Goal: Task Accomplishment & Management: Manage account settings

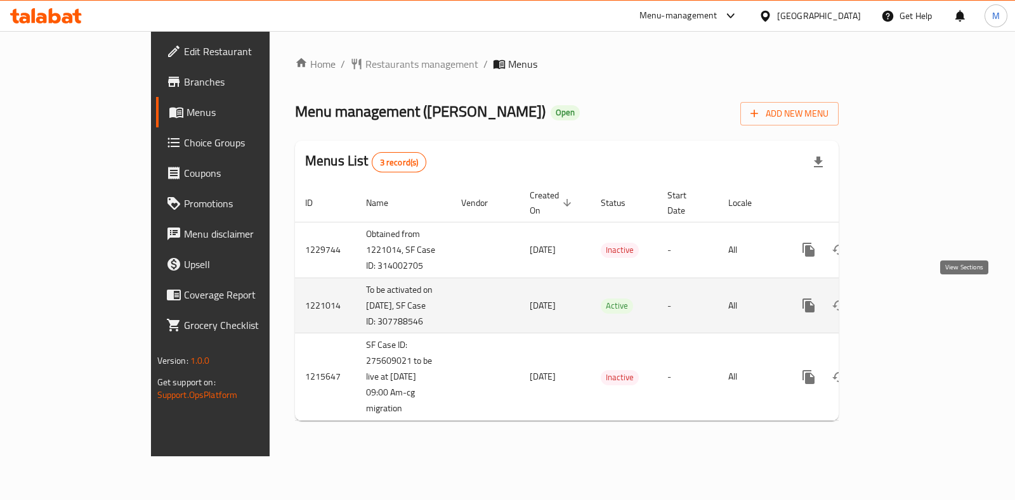
click at [906, 300] on icon "enhanced table" at bounding box center [899, 305] width 11 height 11
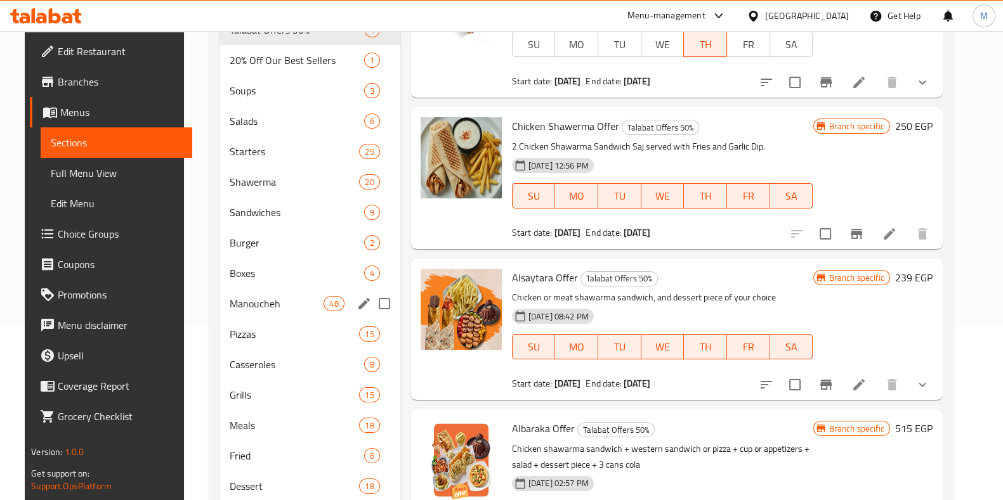
scroll to position [276, 0]
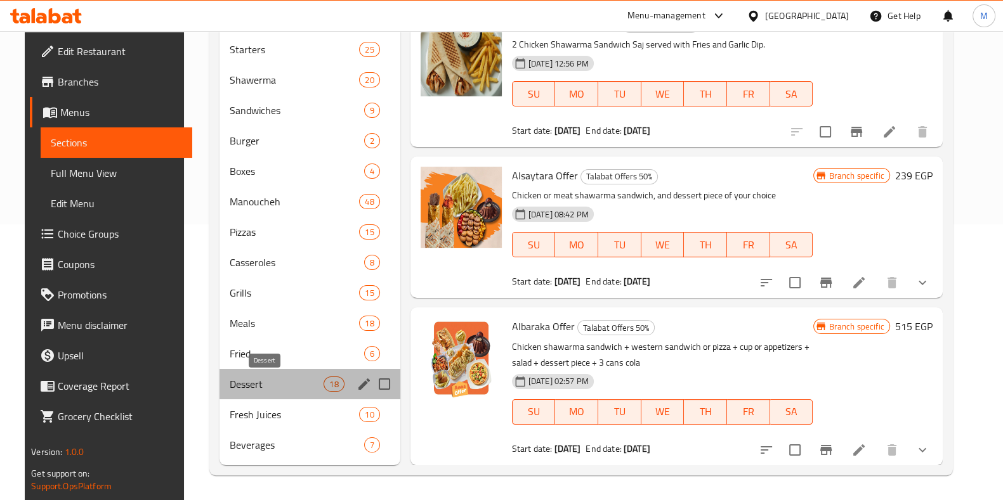
click at [282, 382] on span "Dessert" at bounding box center [277, 384] width 94 height 15
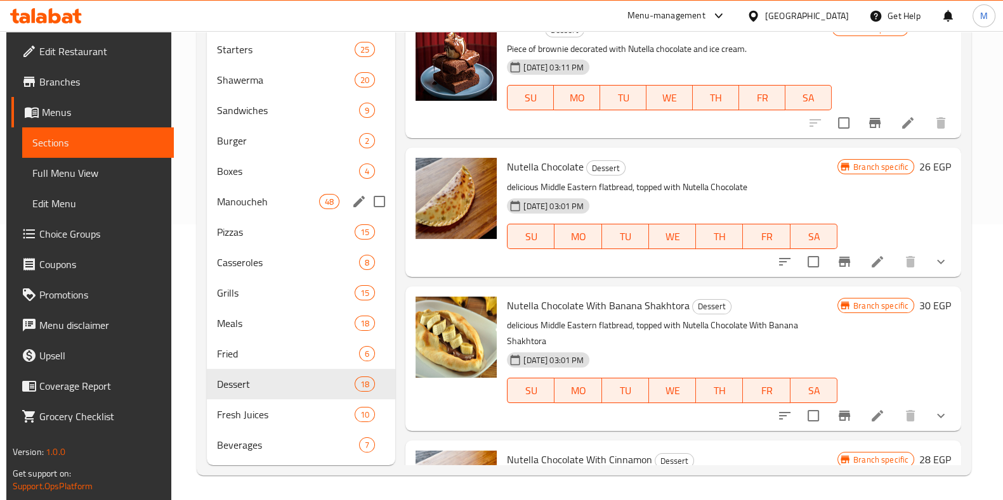
scroll to position [1500, 0]
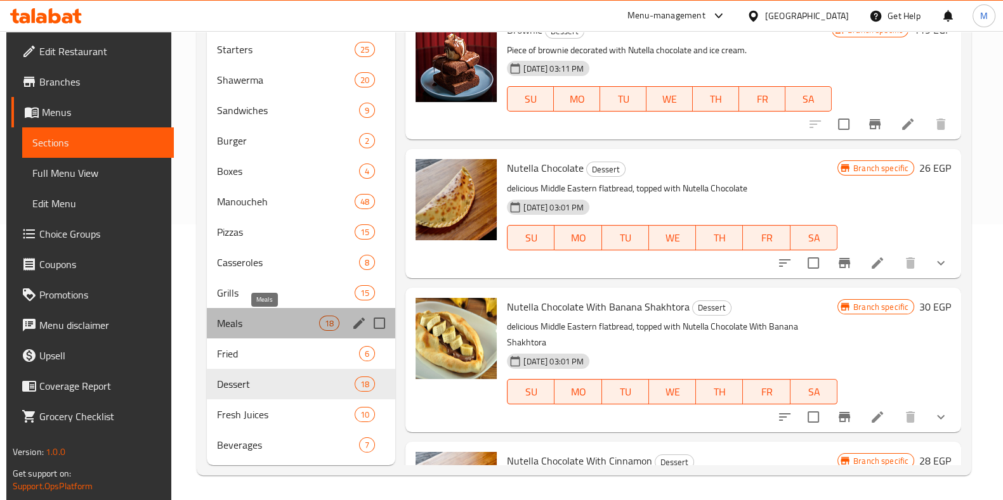
click at [280, 318] on span "Meals" at bounding box center [268, 323] width 102 height 15
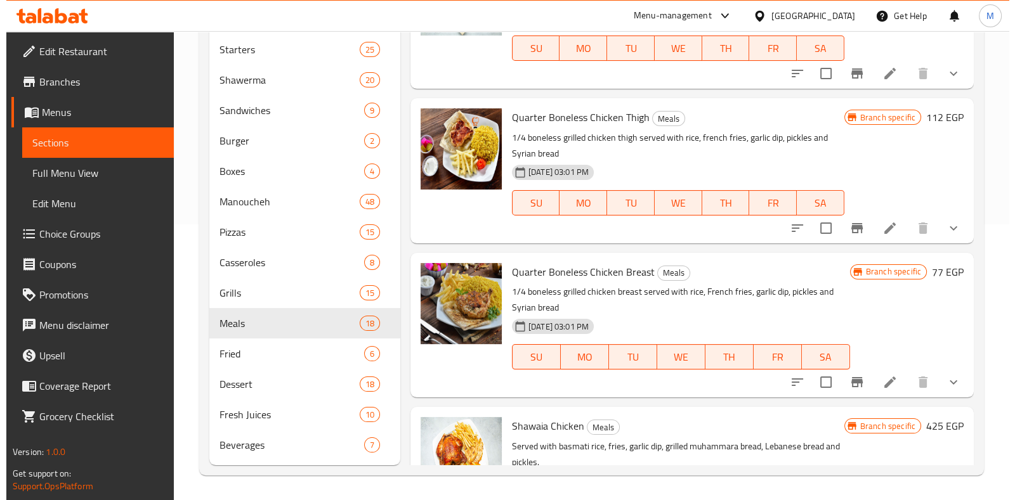
scroll to position [1615, 0]
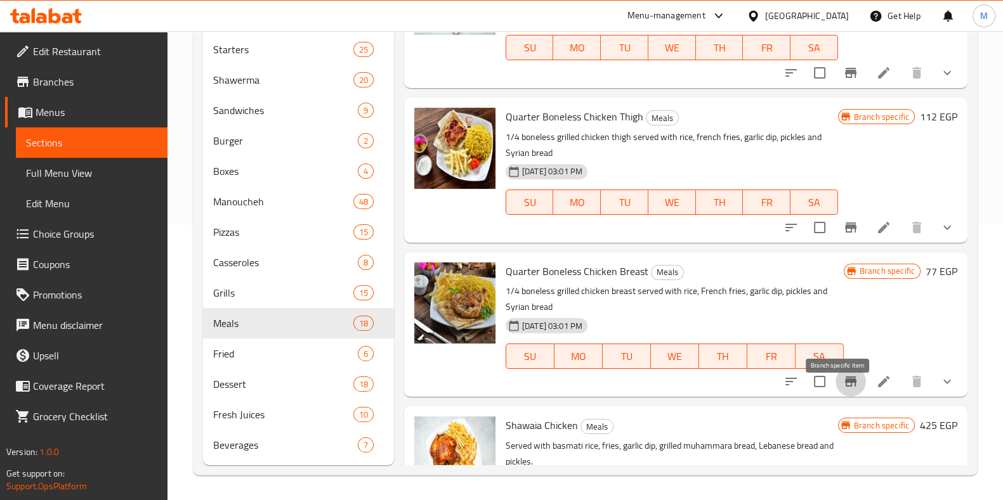
click at [843, 389] on icon "Branch-specific-item" at bounding box center [850, 381] width 15 height 15
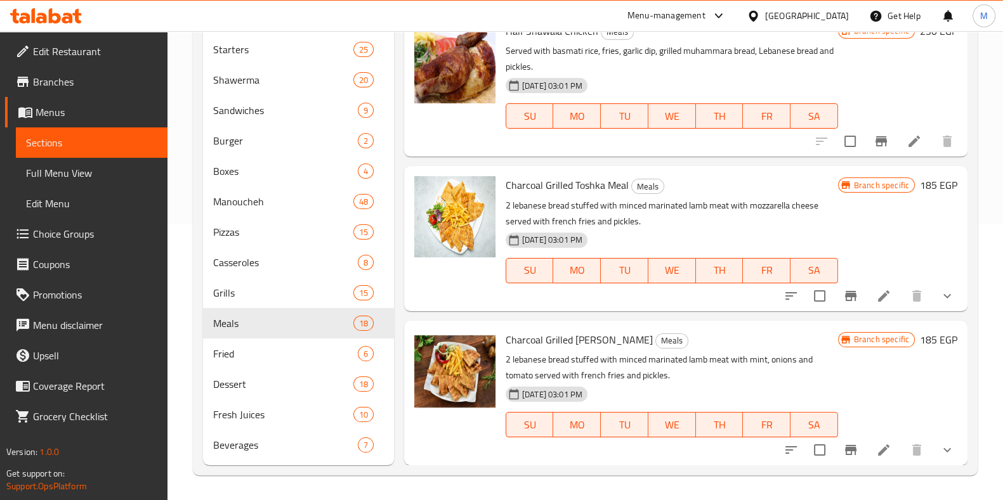
scroll to position [2179, 0]
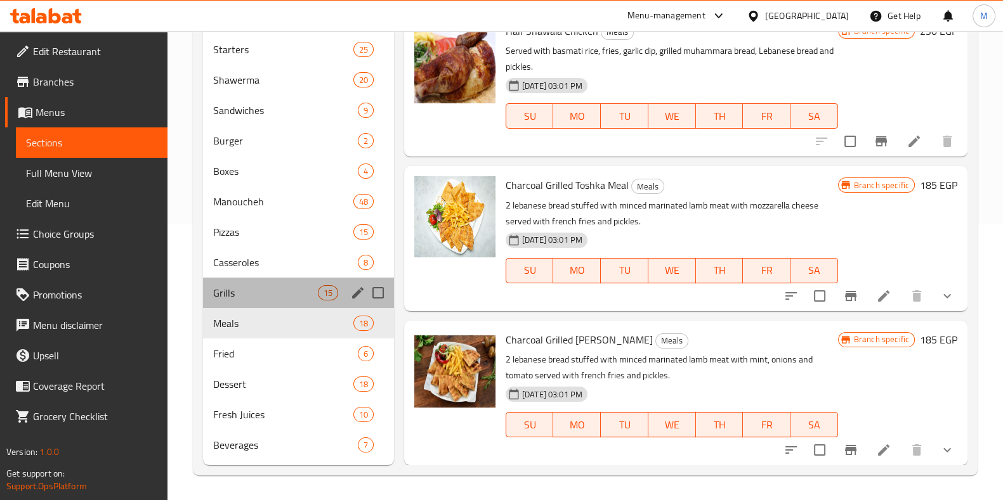
click at [314, 303] on div "Grills 15" at bounding box center [298, 293] width 191 height 30
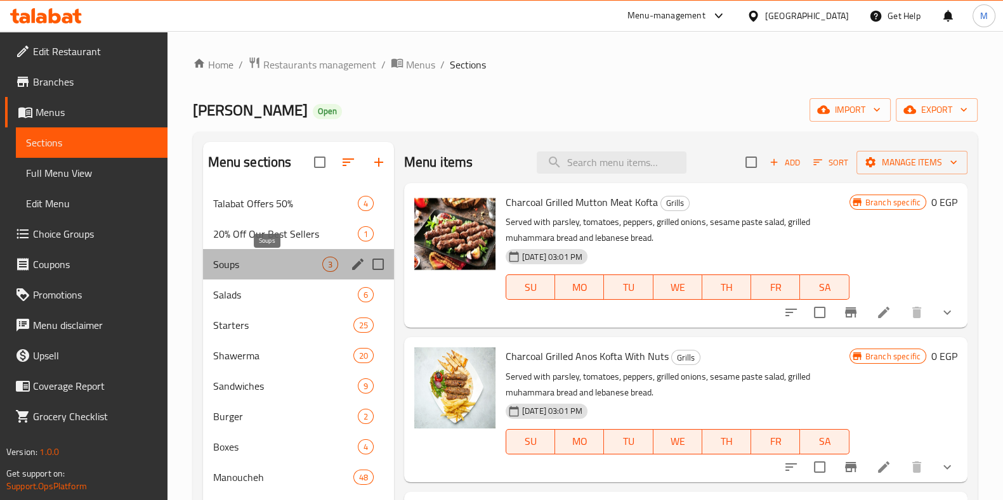
click at [264, 268] on span "Soups" at bounding box center [267, 264] width 109 height 15
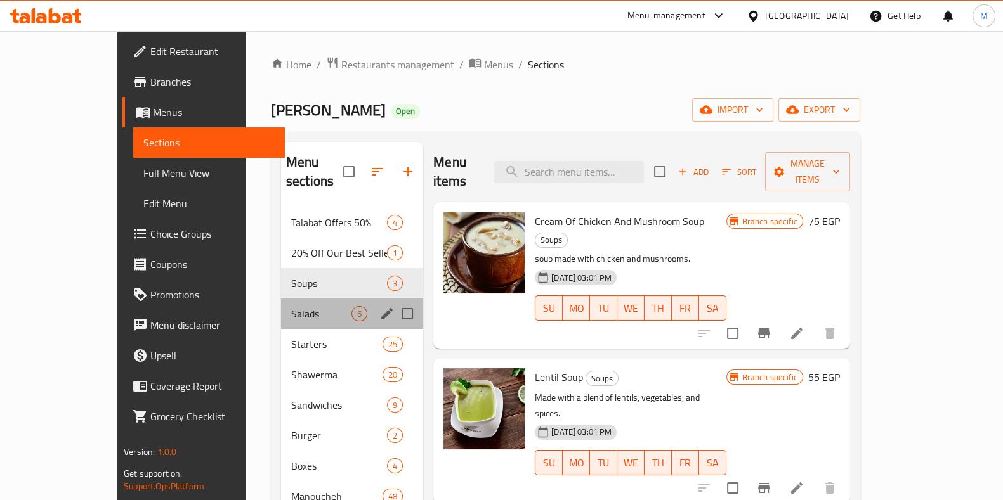
click at [302, 306] on div "Salads 6" at bounding box center [352, 314] width 142 height 30
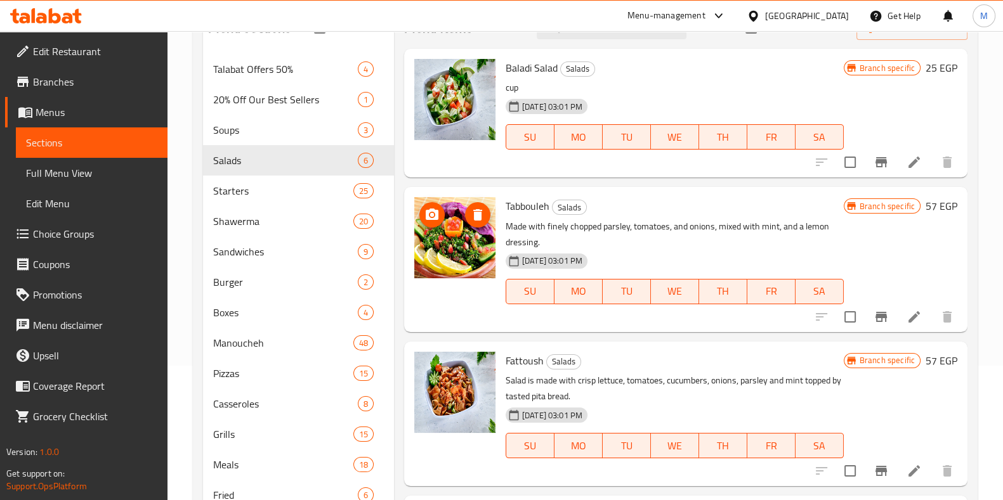
scroll to position [136, 0]
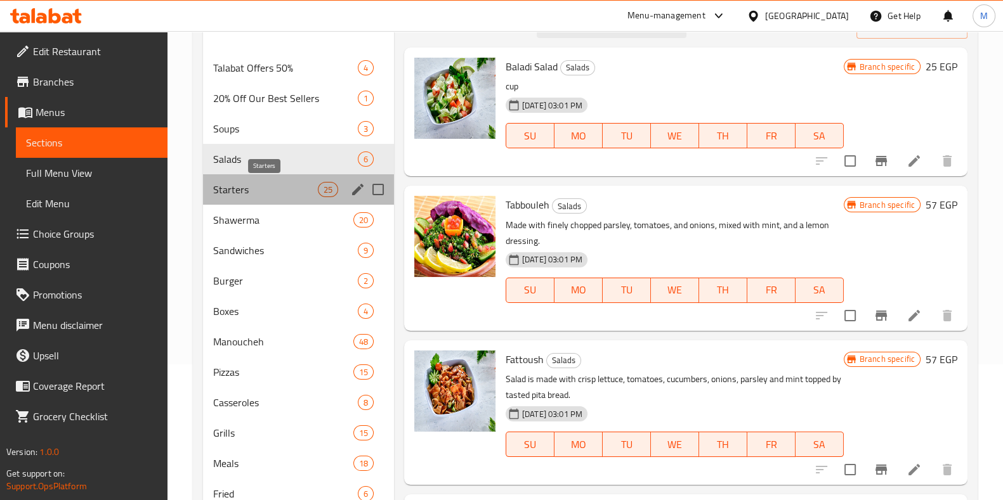
click at [300, 197] on span "Starters" at bounding box center [265, 189] width 105 height 15
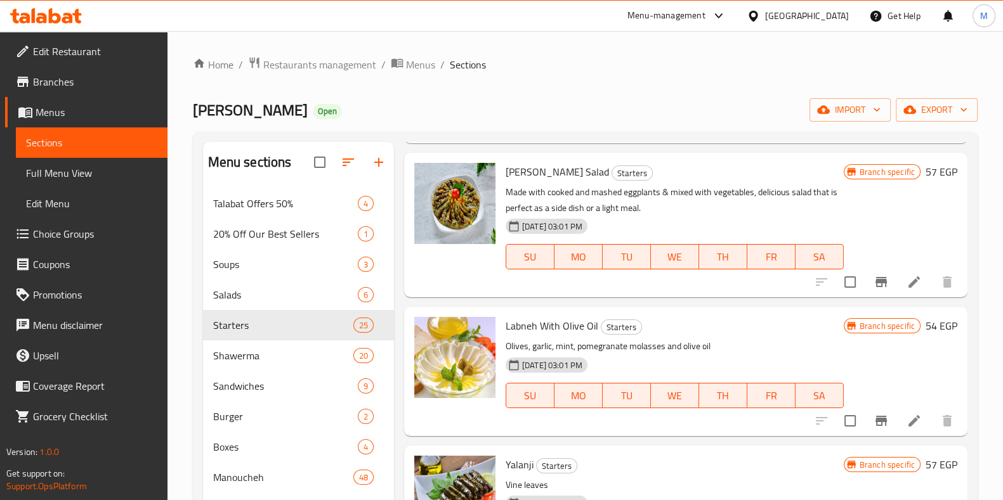
scroll to position [1339, 0]
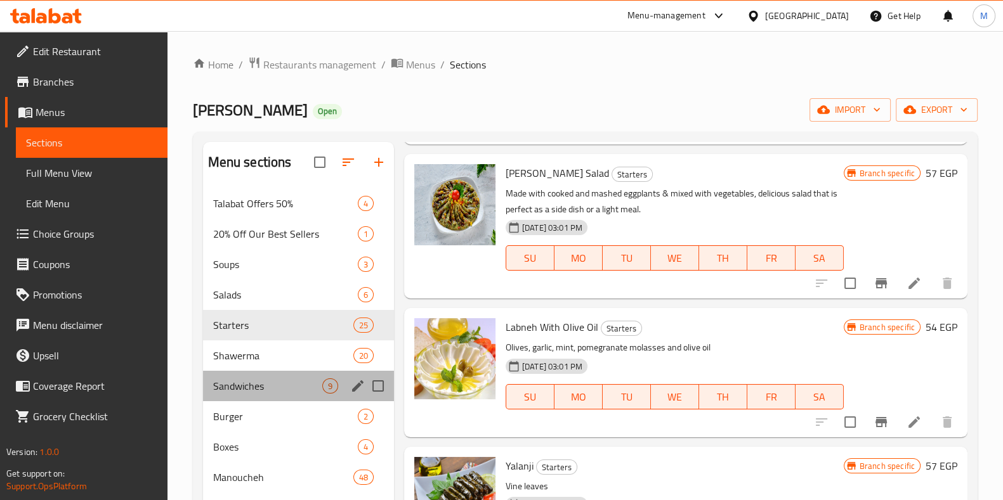
click at [285, 377] on div "Sandwiches 9" at bounding box center [298, 386] width 191 height 30
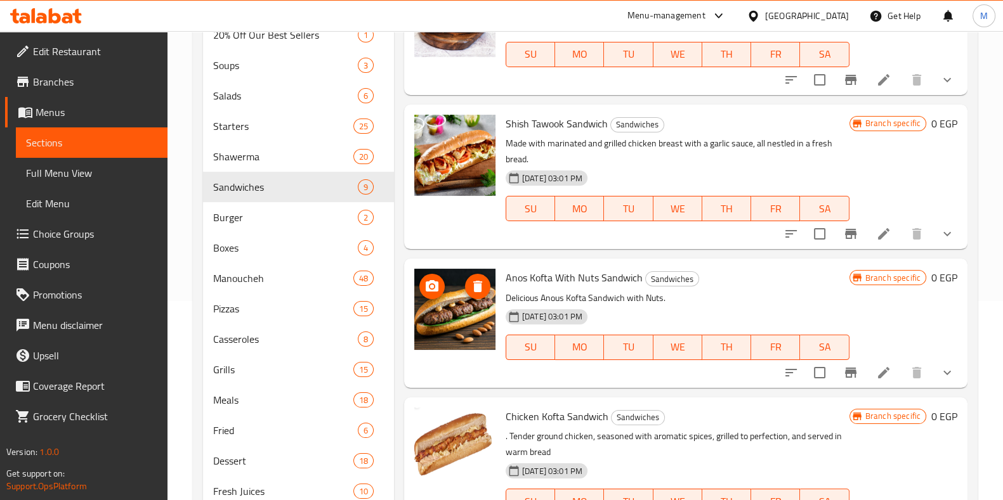
scroll to position [276, 0]
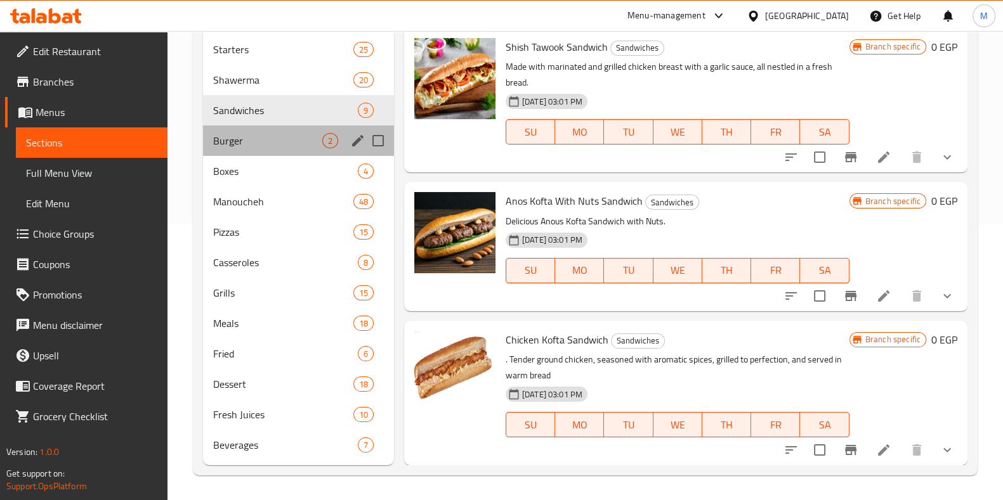
click at [297, 131] on div "Burger 2" at bounding box center [298, 141] width 191 height 30
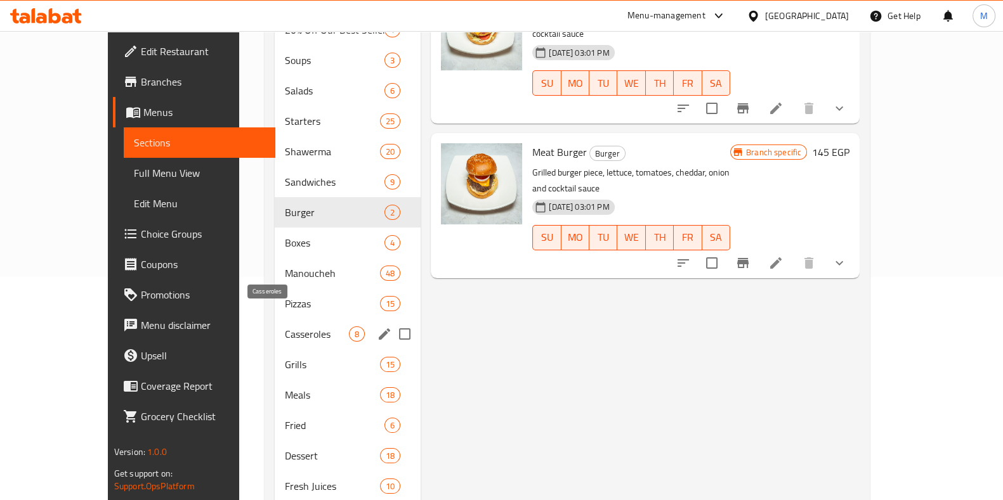
scroll to position [225, 0]
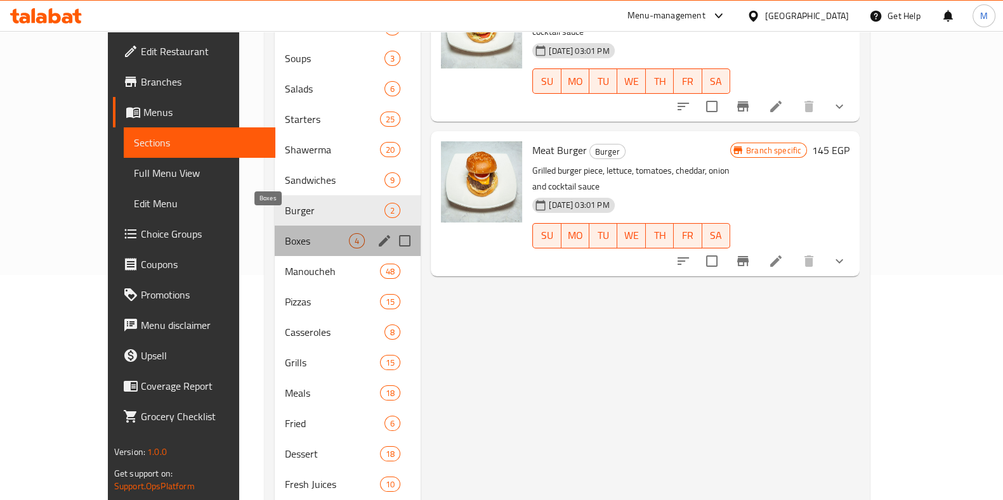
click at [285, 233] on span "Boxes" at bounding box center [317, 240] width 64 height 15
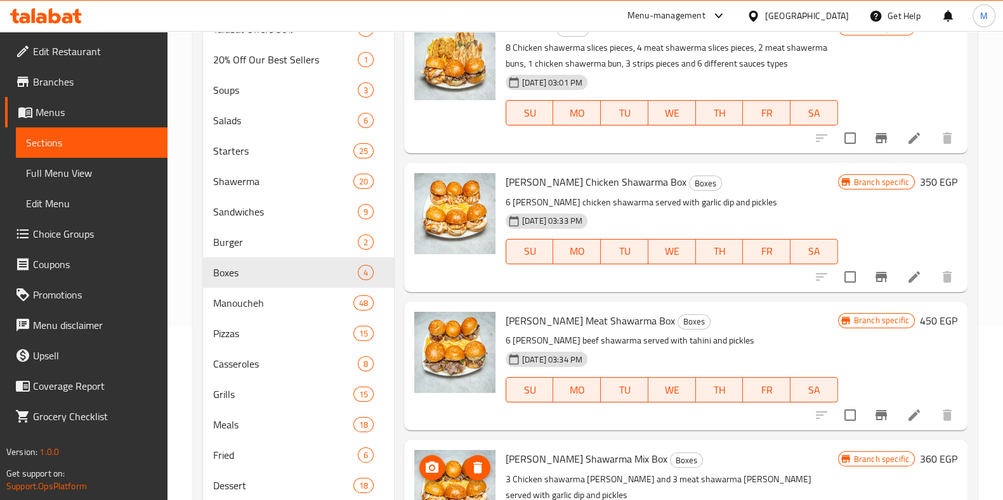
scroll to position [178, 0]
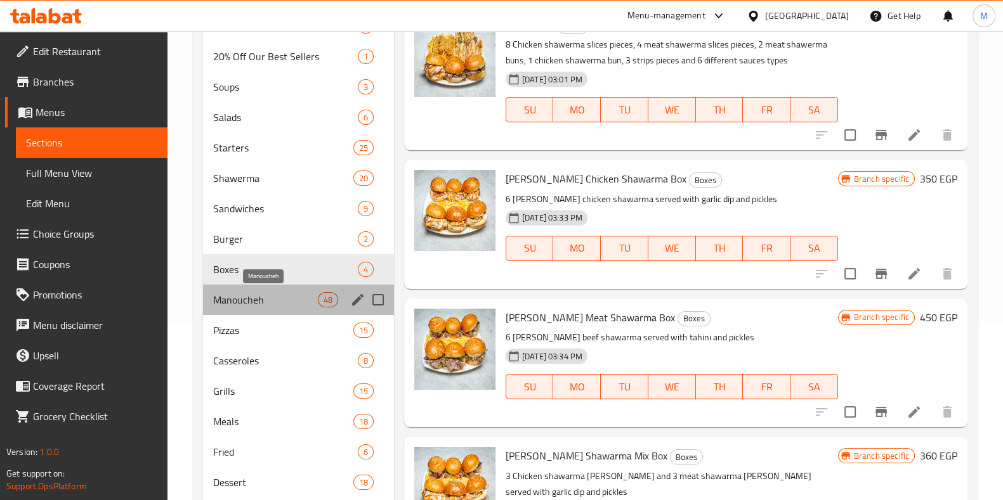
click at [245, 303] on span "Manoucheh" at bounding box center [265, 299] width 105 height 15
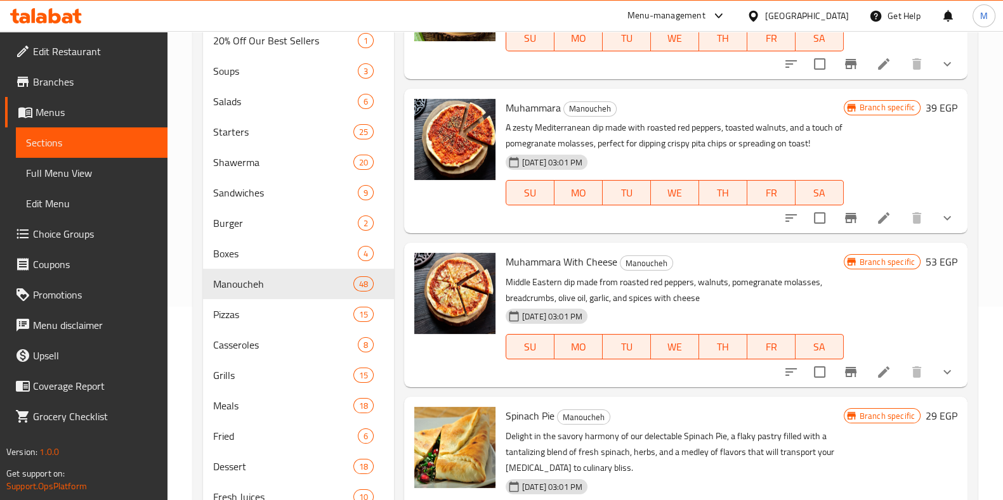
scroll to position [1307, 0]
